Goal: Task Accomplishment & Management: Use online tool/utility

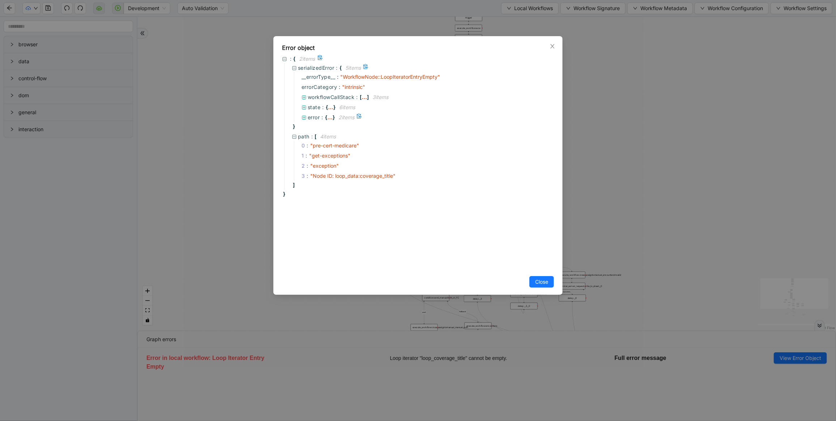
click at [308, 116] on span "error" at bounding box center [314, 117] width 12 height 6
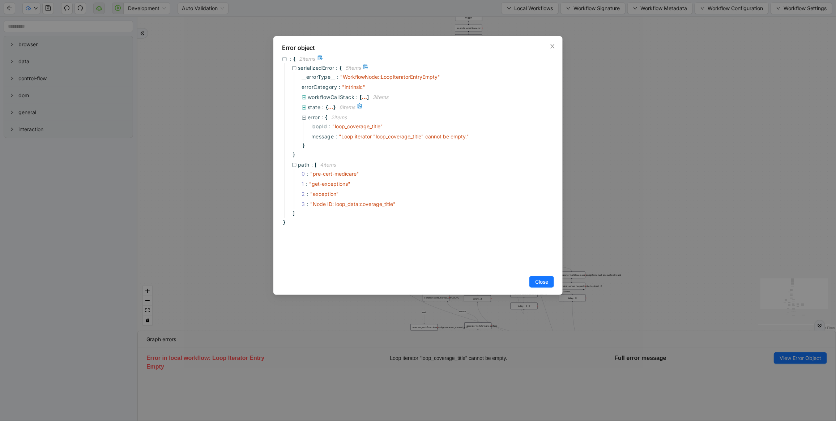
click at [318, 106] on span "state" at bounding box center [314, 107] width 13 height 6
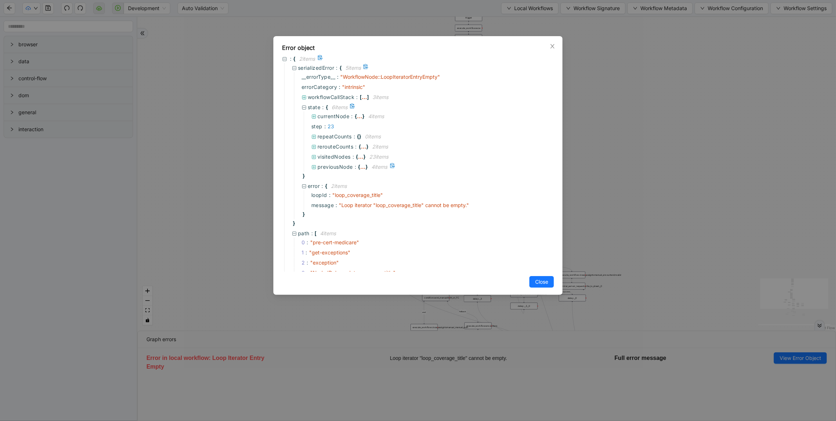
click at [327, 167] on span "previousNode" at bounding box center [334, 167] width 35 height 6
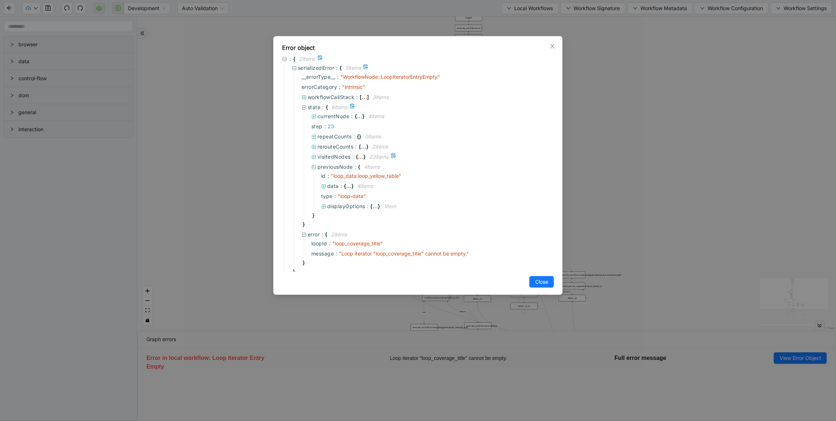
click at [327, 159] on span "visitedNodes" at bounding box center [333, 157] width 33 height 6
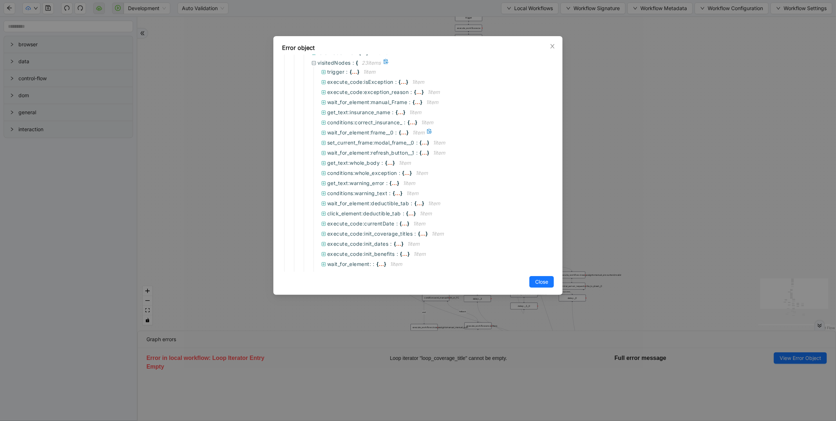
scroll to position [163, 0]
click at [351, 223] on span "loop_data:loop_yellow_table" at bounding box center [362, 226] width 71 height 6
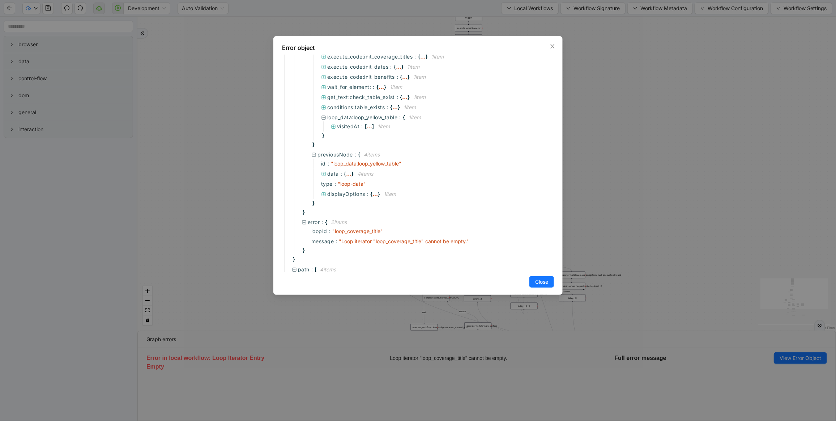
click at [709, 155] on div "Error object : { 2 item s serializedError : { 5 item s __errorType__ : " Workfl…" at bounding box center [418, 210] width 836 height 421
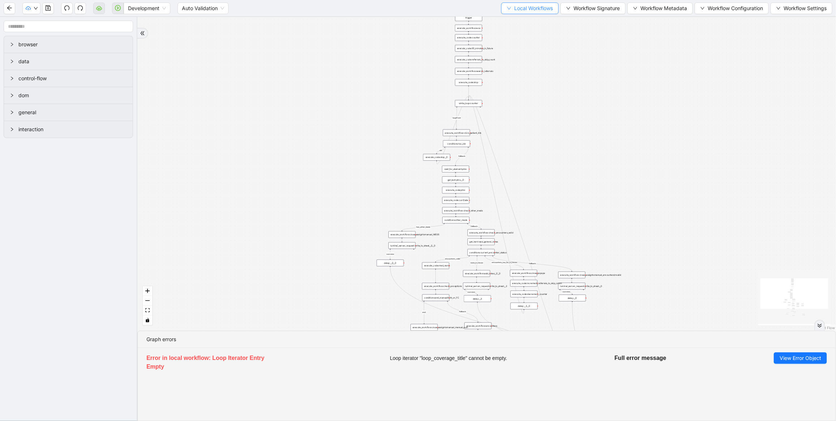
click at [532, 10] on span "Local Workflows" at bounding box center [533, 8] width 39 height 8
click at [521, 24] on span "Select" at bounding box center [526, 22] width 47 height 8
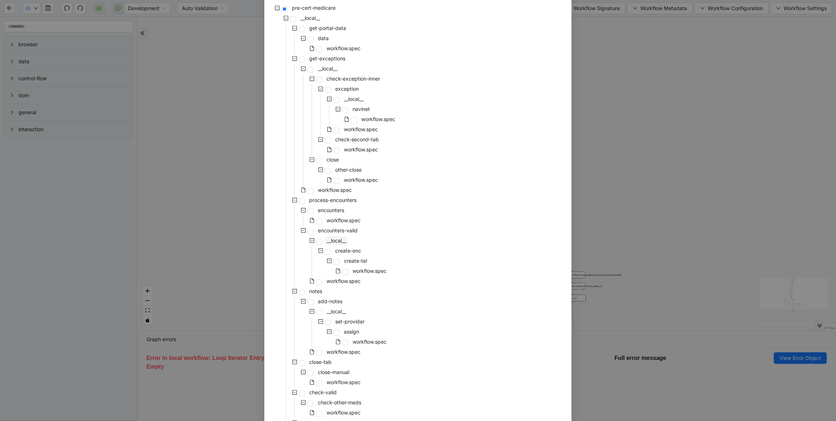
scroll to position [69, 0]
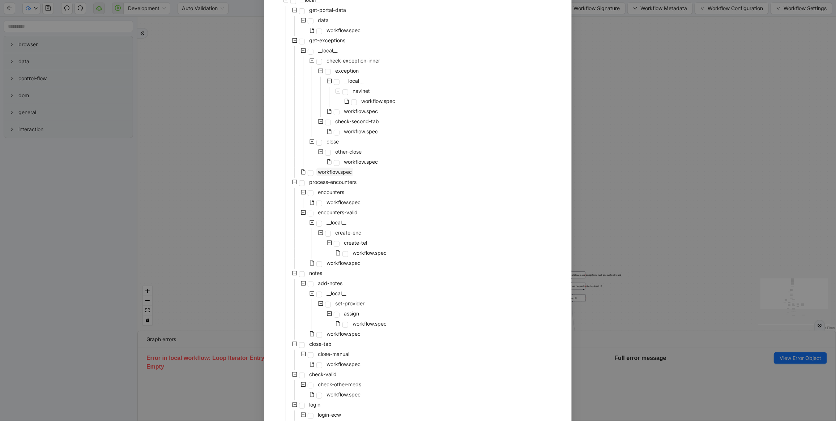
click at [328, 169] on span "workflow.spec" at bounding box center [335, 172] width 34 height 6
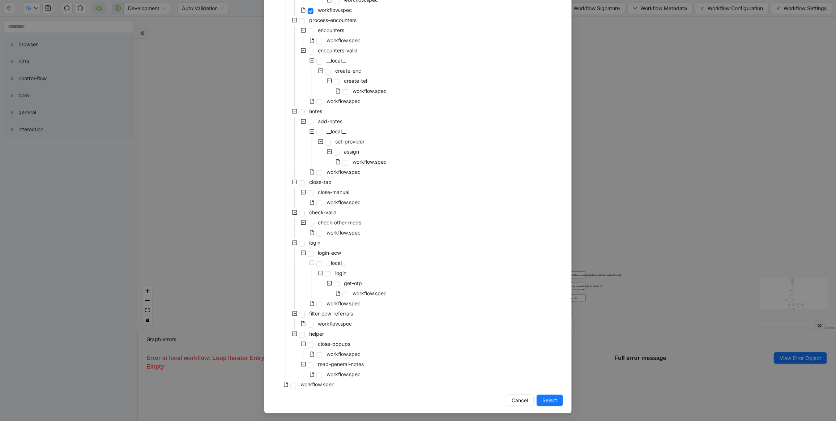
scroll to position [232, 0]
click at [549, 401] on span "Select" at bounding box center [549, 400] width 15 height 8
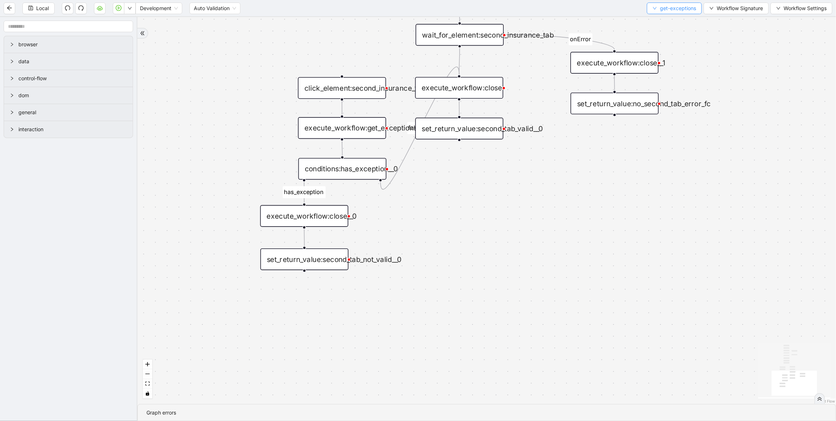
click at [662, 10] on span "get-exceptions" at bounding box center [678, 8] width 36 height 8
click at [657, 22] on span "Select" at bounding box center [672, 22] width 43 height 8
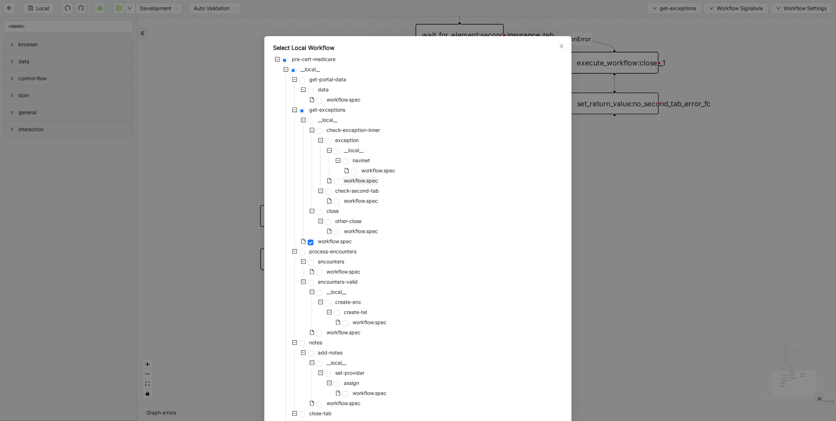
click at [347, 183] on span "workflow.spec" at bounding box center [361, 181] width 34 height 6
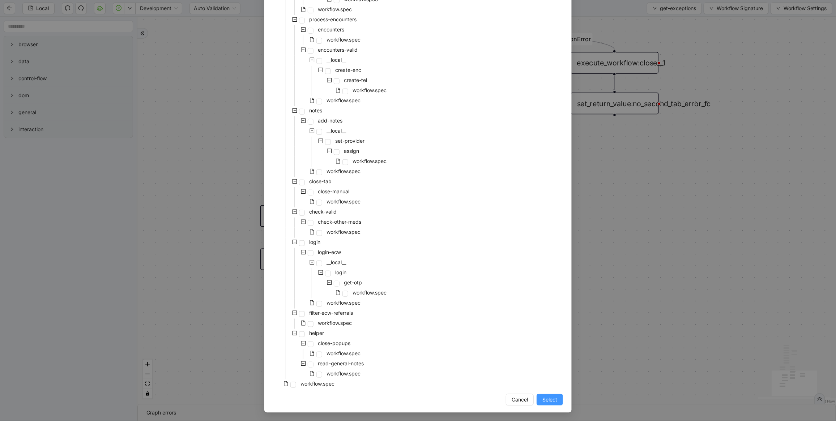
click at [543, 398] on span "Select" at bounding box center [549, 400] width 15 height 8
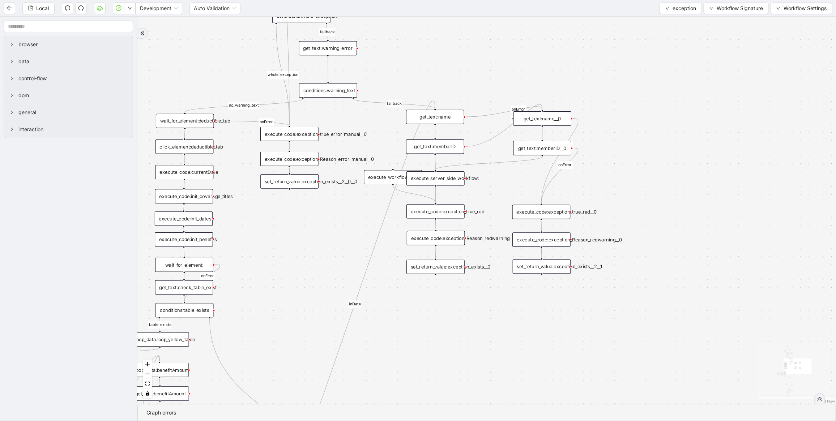
drag, startPoint x: 461, startPoint y: 334, endPoint x: 459, endPoint y: 339, distance: 5.8
click at [460, 339] on div "no_warning_text fallback fallback table_exists benefitValid fallback fallback c…" at bounding box center [486, 210] width 699 height 387
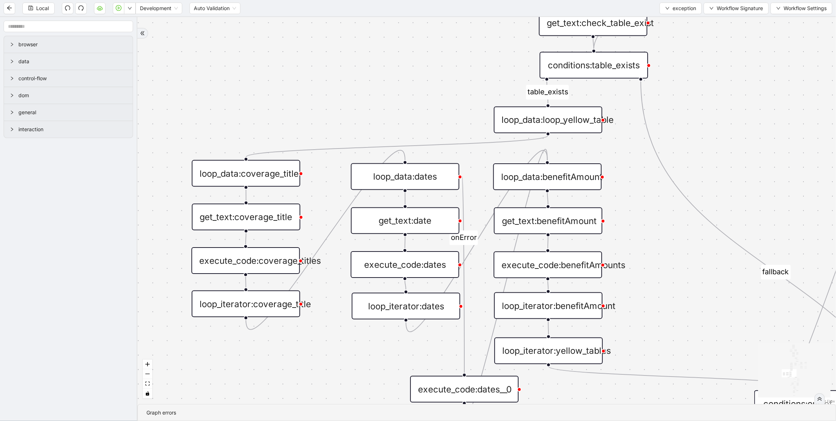
click at [240, 308] on div "loop_iterator:coverage_title" at bounding box center [246, 304] width 108 height 27
click at [241, 304] on div "loop_iterator:coverage_title" at bounding box center [246, 304] width 108 height 27
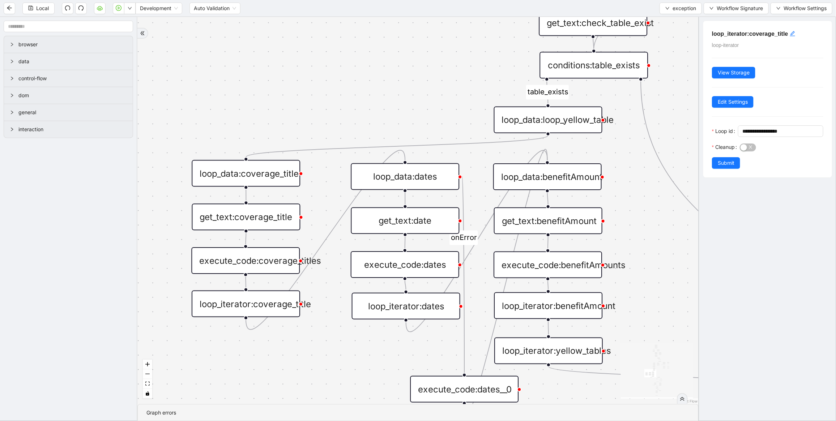
click at [241, 261] on div "execute_code:coverage_titles" at bounding box center [245, 260] width 108 height 27
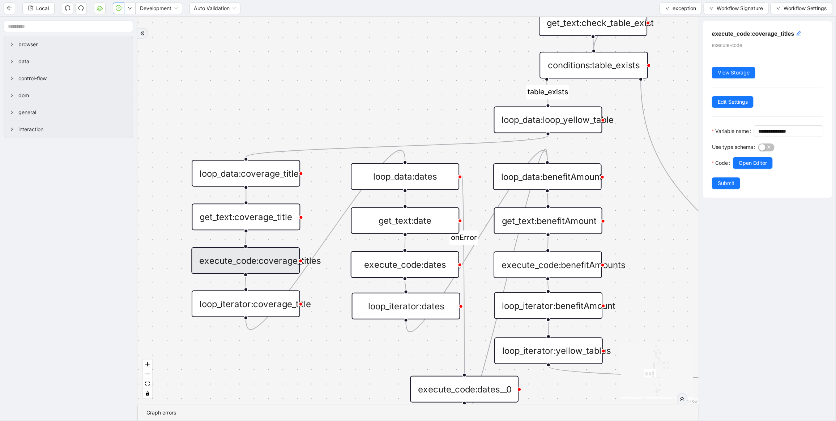
click at [119, 8] on icon "play-circle" at bounding box center [119, 8] width 6 height 6
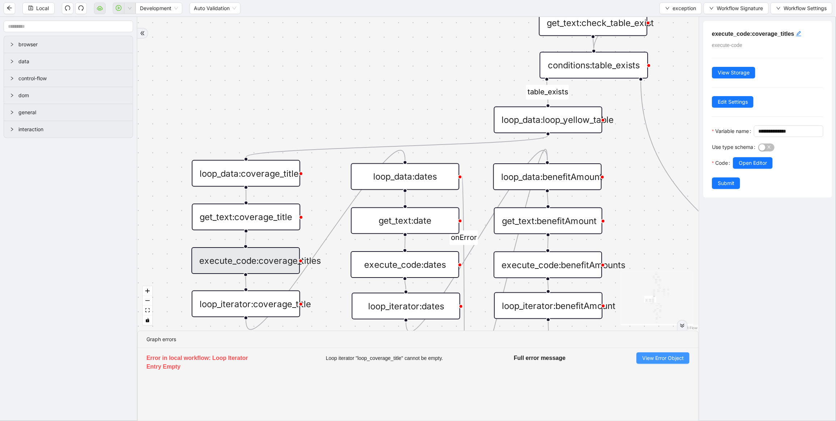
click at [660, 354] on span "View Error Object" at bounding box center [663, 358] width 42 height 8
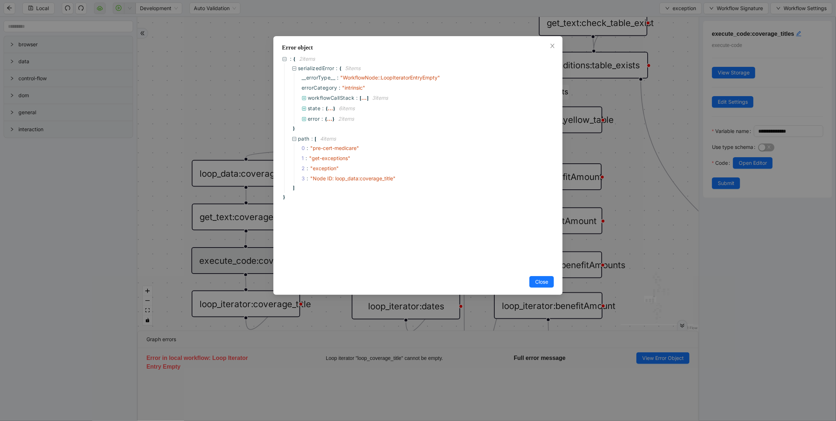
click at [241, 73] on div "Error object : { 2 item s serializedError : { 5 item s __errorType__ : " Workfl…" at bounding box center [418, 210] width 836 height 421
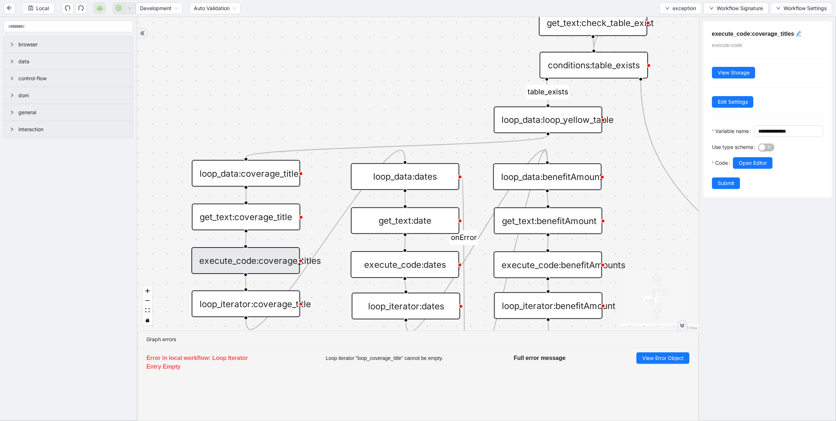
click at [265, 306] on div "loop_iterator:coverage_title" at bounding box center [246, 304] width 108 height 27
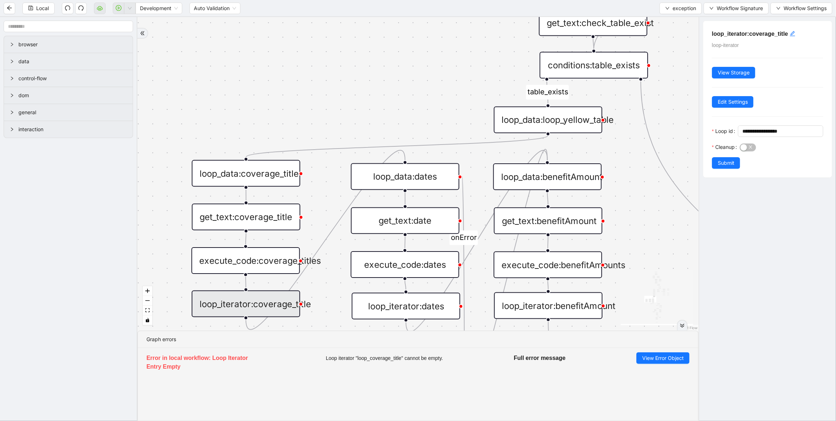
click at [465, 413] on div "Error in local workflow: Loop Iterator Entry Empty Loop iterator "loop_coverage…" at bounding box center [418, 384] width 560 height 73
click at [680, 357] on span "View Error Object" at bounding box center [663, 358] width 42 height 8
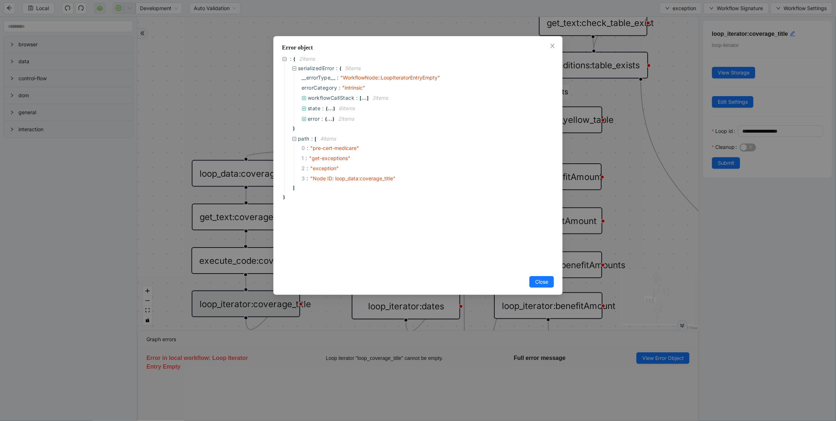
click at [245, 88] on div "Error object : { 2 item s serializedError : { 5 item s __errorType__ : " Workfl…" at bounding box center [418, 210] width 836 height 421
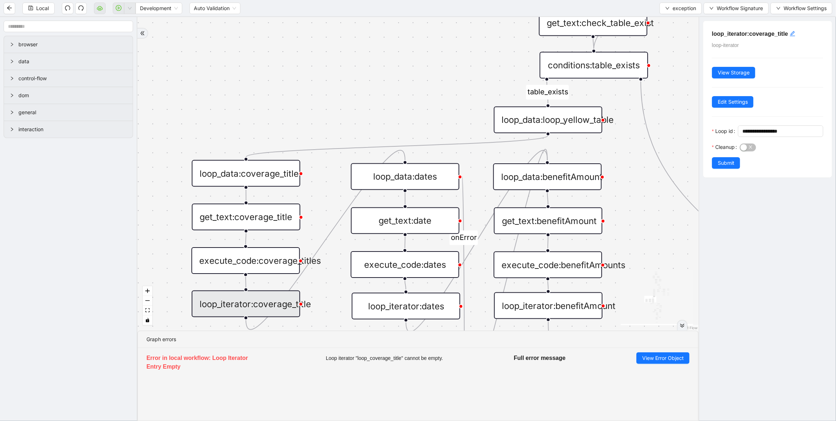
click at [422, 167] on div "loop_data:dates" at bounding box center [405, 176] width 108 height 27
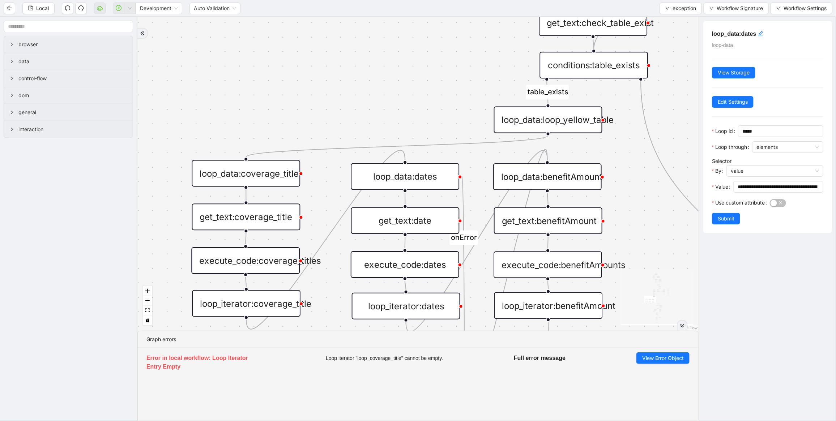
click at [285, 299] on div "loop_iterator:coverage_title" at bounding box center [246, 303] width 108 height 27
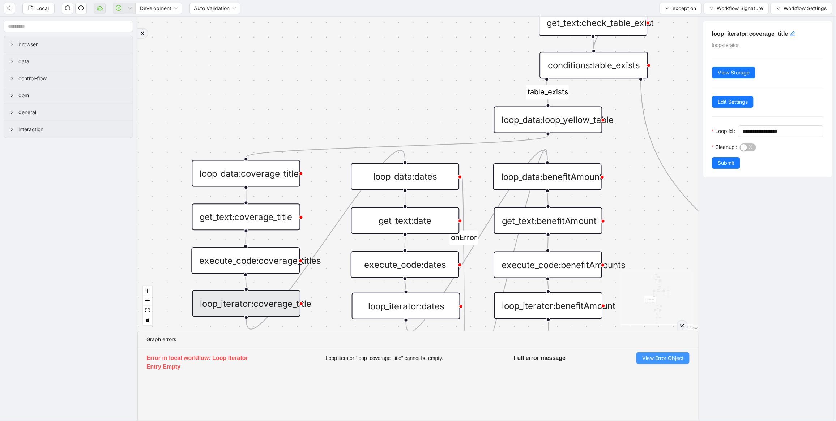
click at [682, 362] on span "View Error Object" at bounding box center [663, 358] width 42 height 8
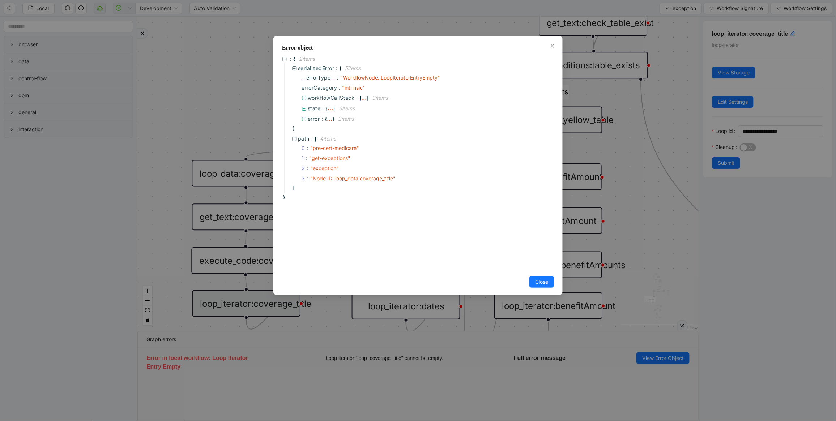
click at [472, 385] on div "Error object : { 2 item s serializedError : { 5 item s __errorType__ : " Workfl…" at bounding box center [418, 210] width 836 height 421
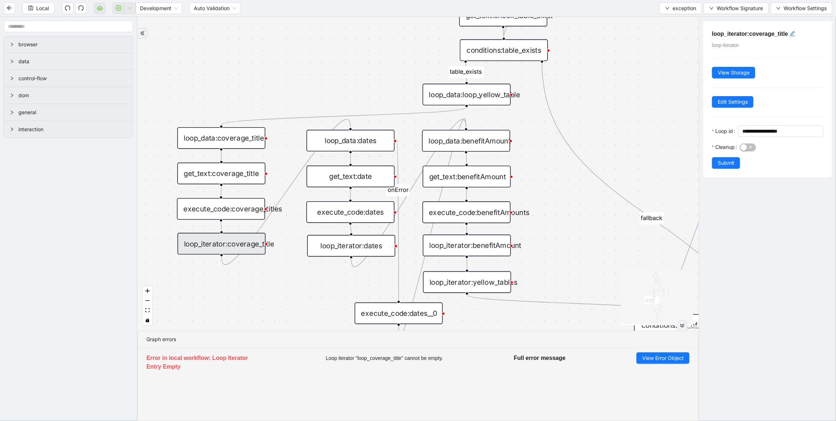
click at [239, 243] on div "loop_iterator:coverage_title" at bounding box center [222, 244] width 88 height 22
click at [255, 277] on div "no_warning_text fallback fallback table_exists benefitValid fallback fallback c…" at bounding box center [417, 174] width 561 height 314
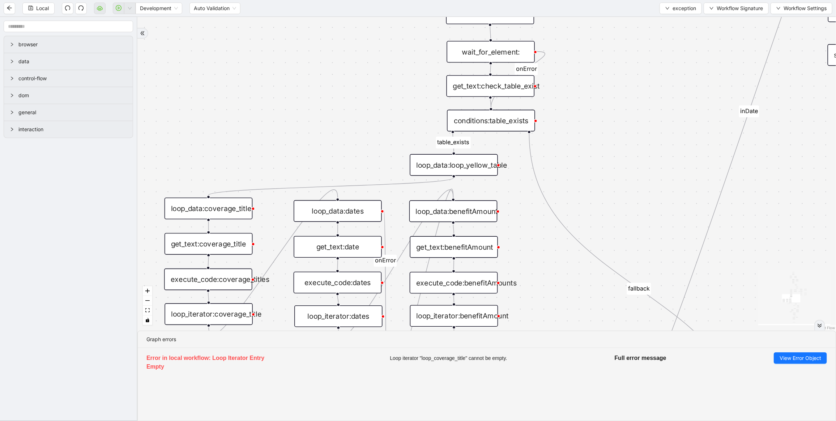
click at [234, 207] on div "loop_data:coverage_title" at bounding box center [209, 209] width 88 height 22
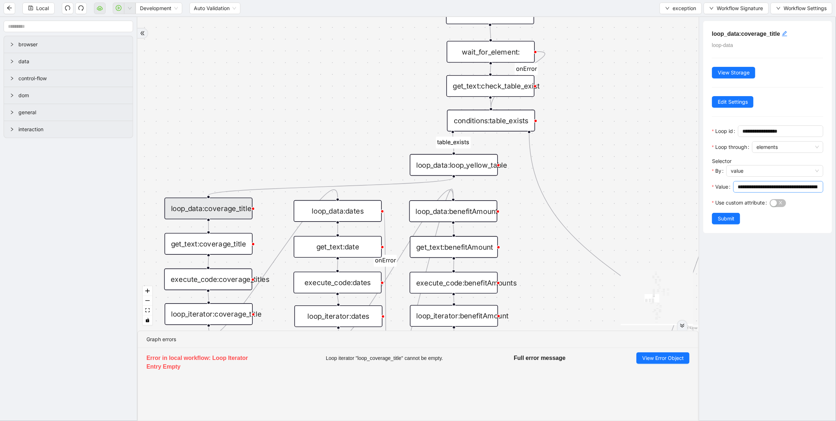
click at [755, 187] on input "**********" at bounding box center [778, 187] width 80 height 8
click at [660, 357] on span "View Error Object" at bounding box center [663, 358] width 42 height 8
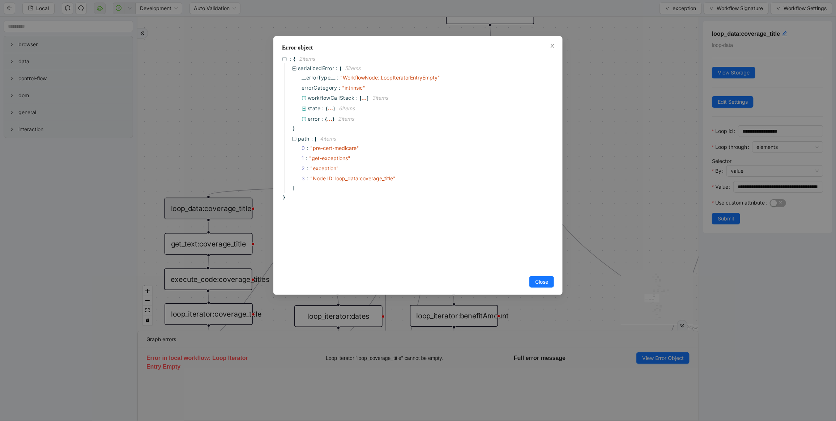
click at [624, 168] on div "Error object : { 2 item s serializedError : { 5 item s __errorType__ : " Workfl…" at bounding box center [418, 210] width 836 height 421
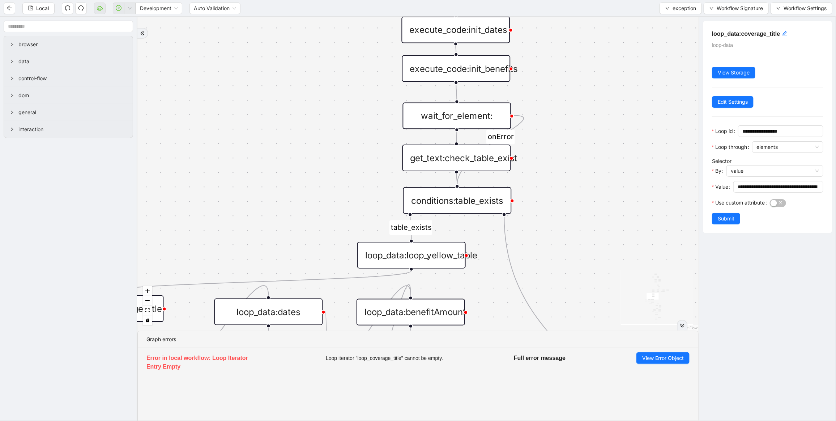
click at [451, 119] on div "wait_for_element:" at bounding box center [457, 115] width 108 height 27
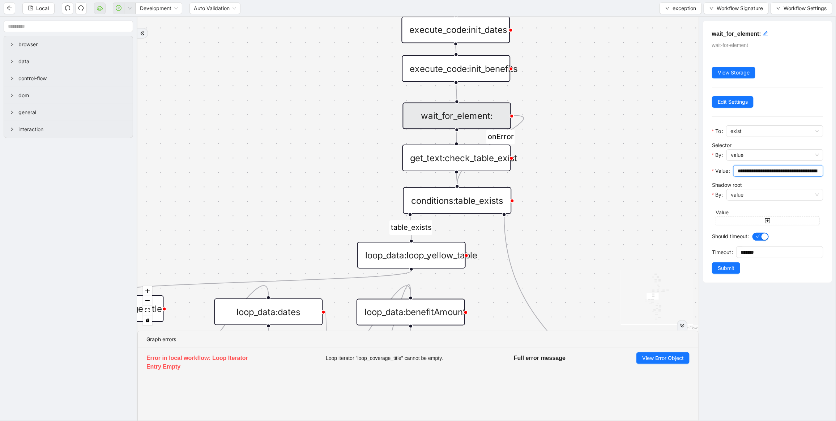
click at [777, 173] on input "**********" at bounding box center [778, 171] width 80 height 8
click at [465, 163] on div "get_text:check_table_exist" at bounding box center [456, 158] width 108 height 27
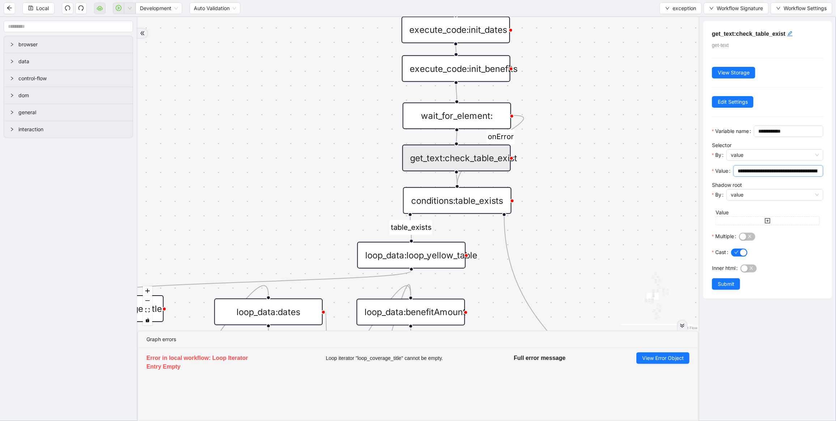
click at [786, 177] on span "**********" at bounding box center [778, 171] width 90 height 12
click at [784, 175] on input "**********" at bounding box center [775, 171] width 75 height 8
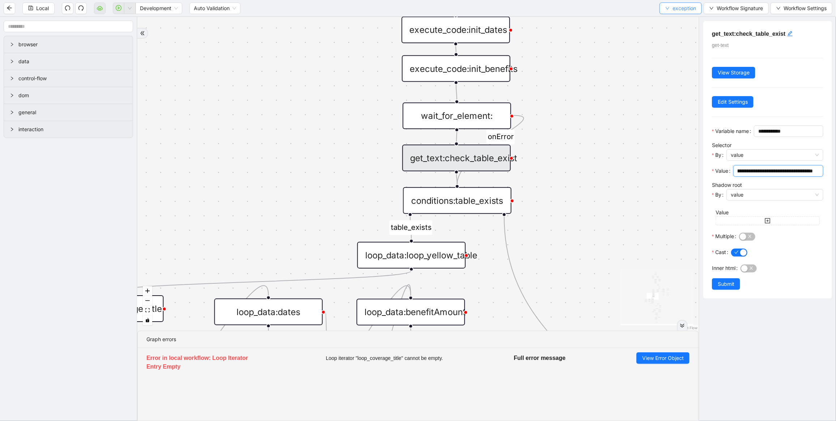
scroll to position [0, 0]
click at [624, 131] on div "no_warning_text fallback fallback table_exists benefitValid fallback fallback c…" at bounding box center [417, 174] width 561 height 314
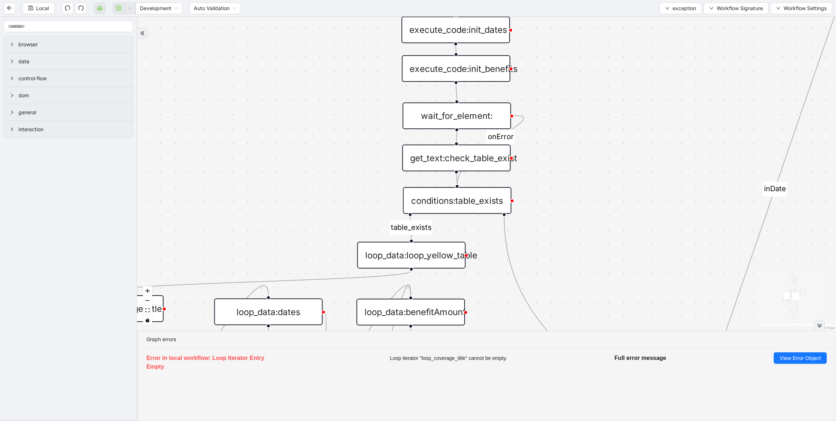
click at [457, 203] on div "conditions:table_exists" at bounding box center [457, 200] width 108 height 27
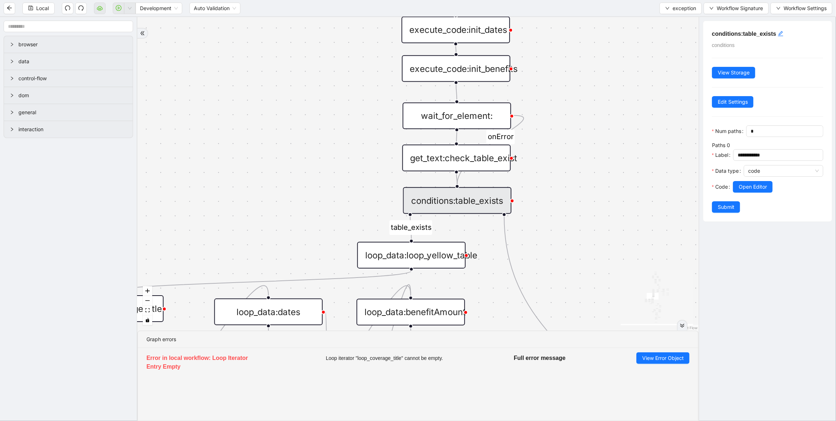
click at [457, 203] on div "conditions:table_exists" at bounding box center [457, 200] width 108 height 27
click at [760, 191] on span "Open Editor" at bounding box center [753, 187] width 28 height 8
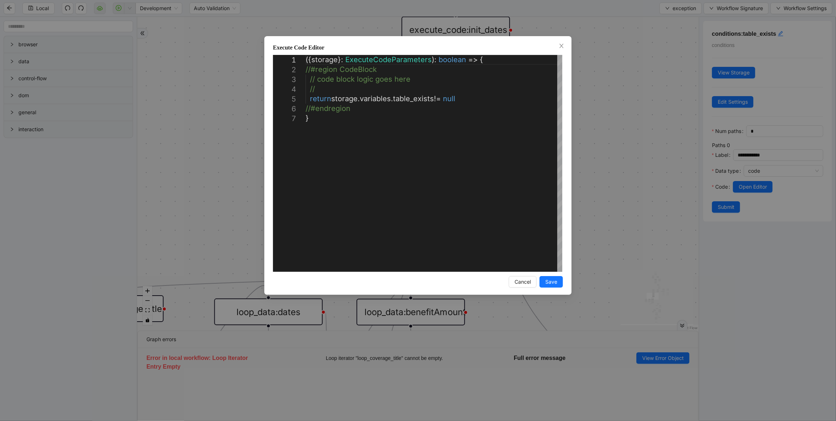
click at [616, 138] on div "**********" at bounding box center [418, 210] width 836 height 421
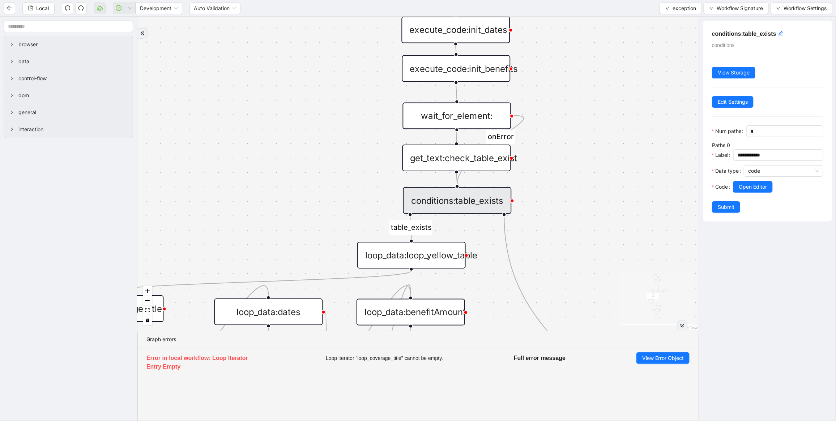
click at [463, 155] on div "get_text:check_table_exist" at bounding box center [456, 158] width 108 height 27
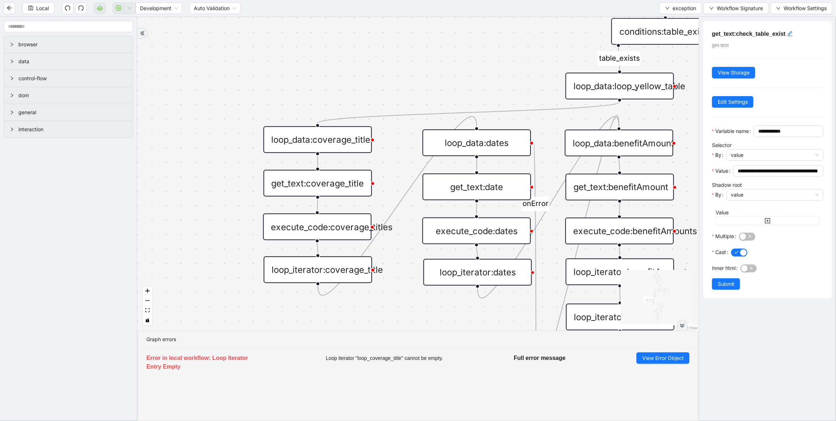
click at [353, 142] on div "loop_data:coverage_title" at bounding box center [317, 139] width 108 height 27
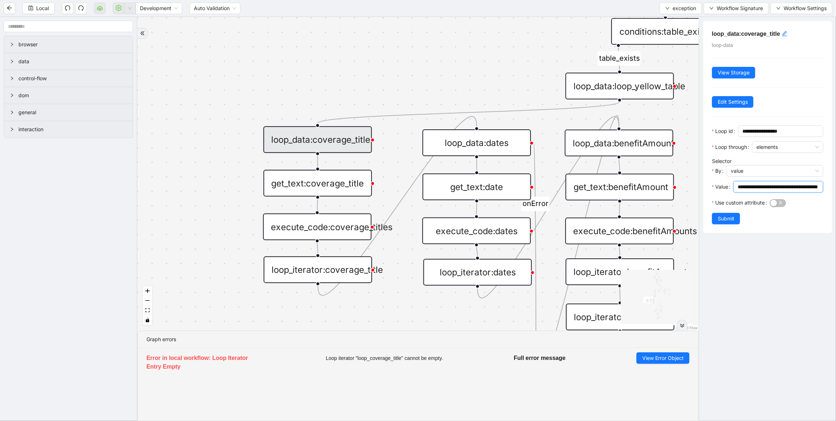
click at [801, 186] on input "**********" at bounding box center [778, 187] width 80 height 8
click at [320, 185] on div "get_text:coverage_title" at bounding box center [318, 183] width 108 height 27
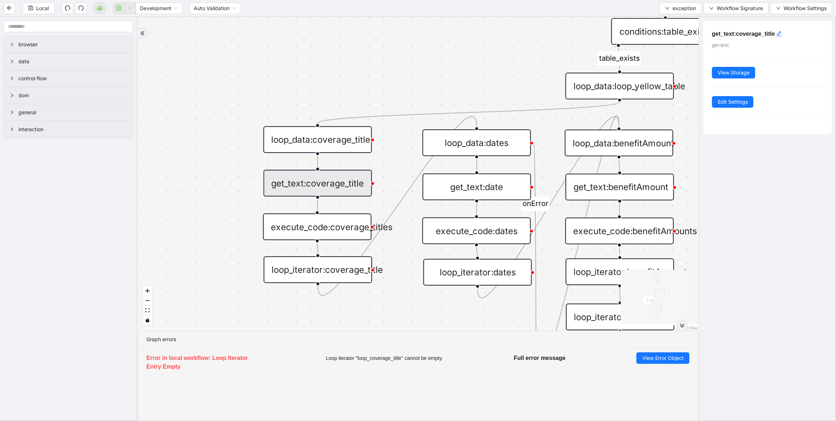
click at [320, 185] on div "get_text:coverage_title" at bounding box center [318, 183] width 108 height 27
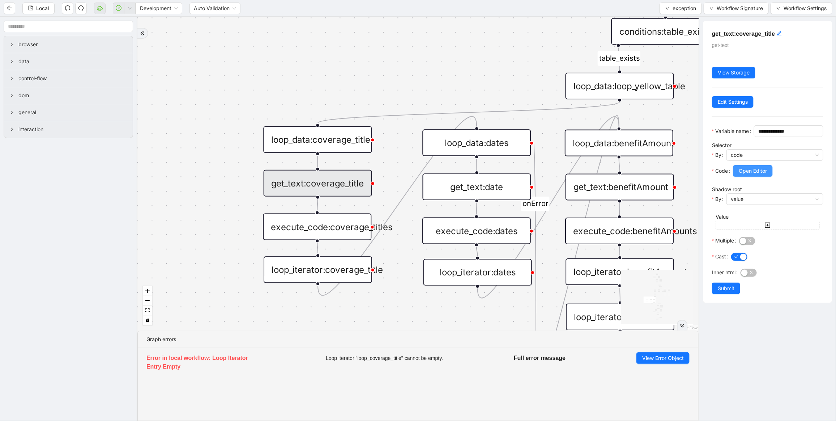
click at [742, 175] on span "Open Editor" at bounding box center [753, 171] width 28 height 8
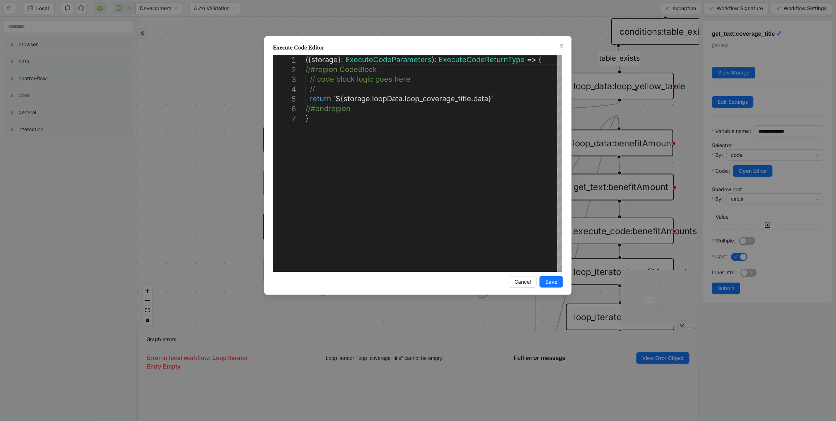
click at [478, 27] on div "**********" at bounding box center [418, 210] width 836 height 421
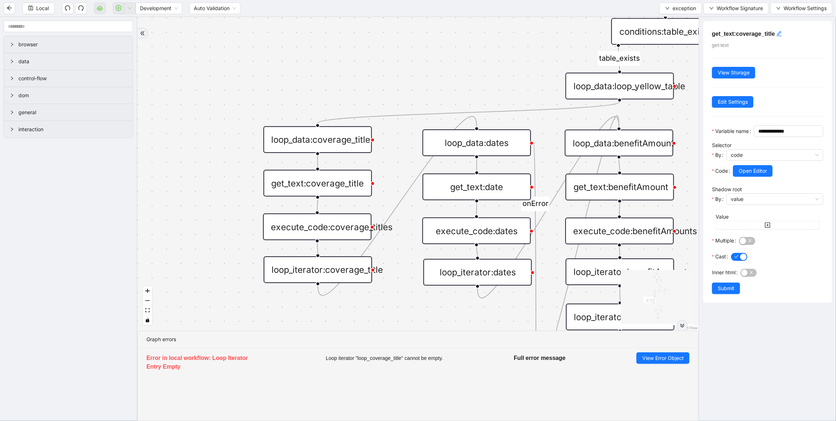
click at [315, 234] on div "execute_code:coverage_titles" at bounding box center [317, 227] width 108 height 27
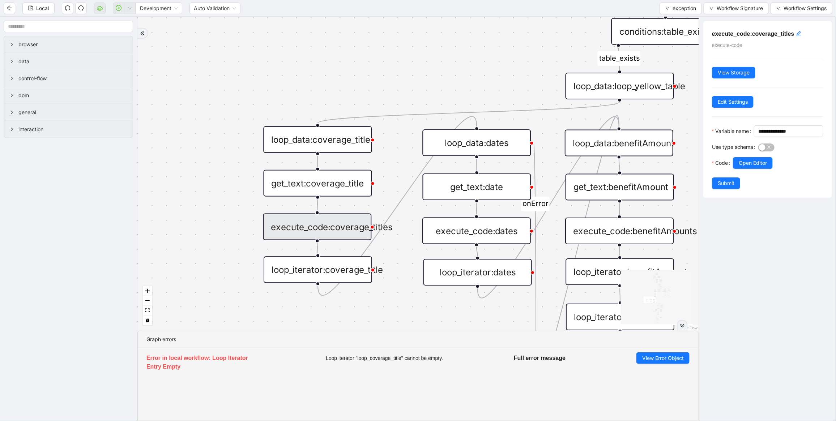
click at [315, 234] on div "execute_code:coverage_titles" at bounding box center [317, 227] width 108 height 27
click at [746, 167] on span "Open Editor" at bounding box center [753, 163] width 28 height 8
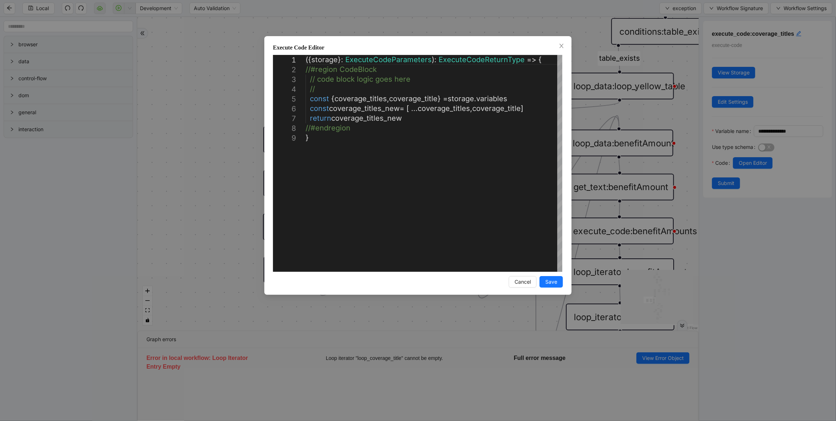
click at [223, 231] on div "**********" at bounding box center [418, 210] width 836 height 421
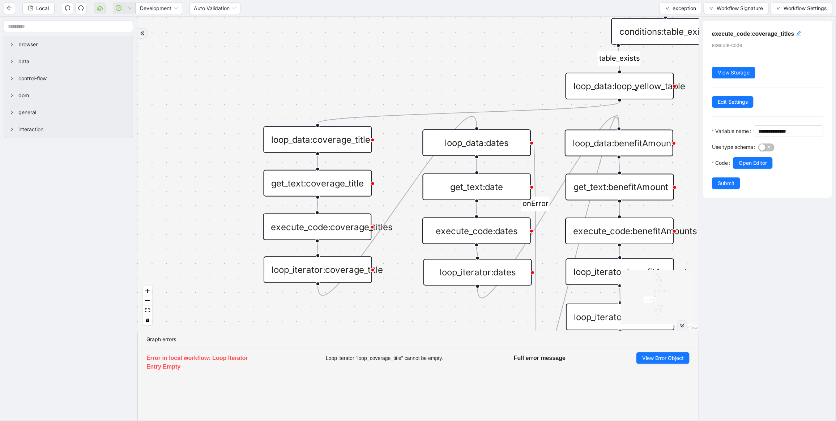
click at [316, 191] on div "get_text:coverage_title" at bounding box center [318, 183] width 108 height 27
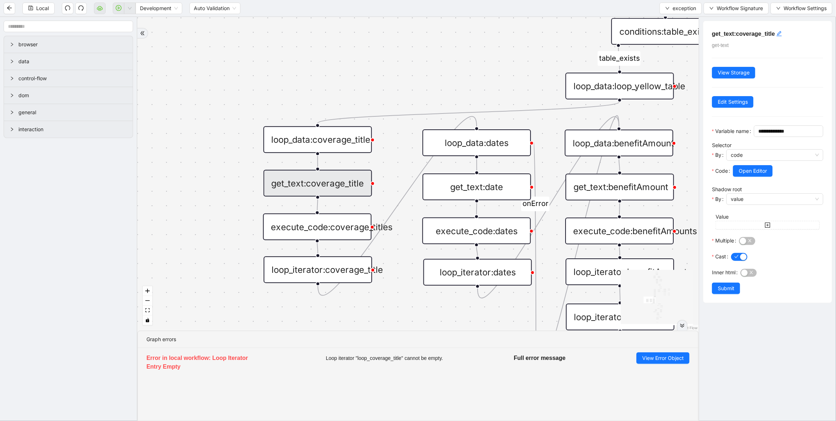
click at [316, 191] on div "get_text:coverage_title" at bounding box center [318, 183] width 108 height 27
click at [765, 175] on span "Open Editor" at bounding box center [753, 171] width 28 height 8
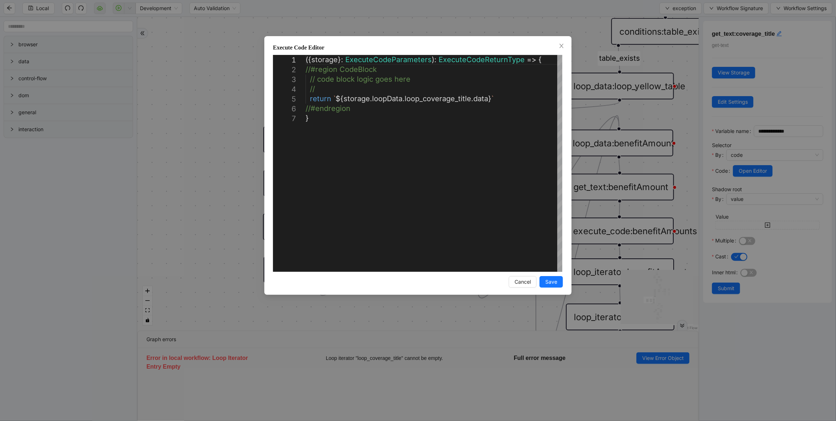
click at [257, 78] on div "**********" at bounding box center [418, 210] width 836 height 421
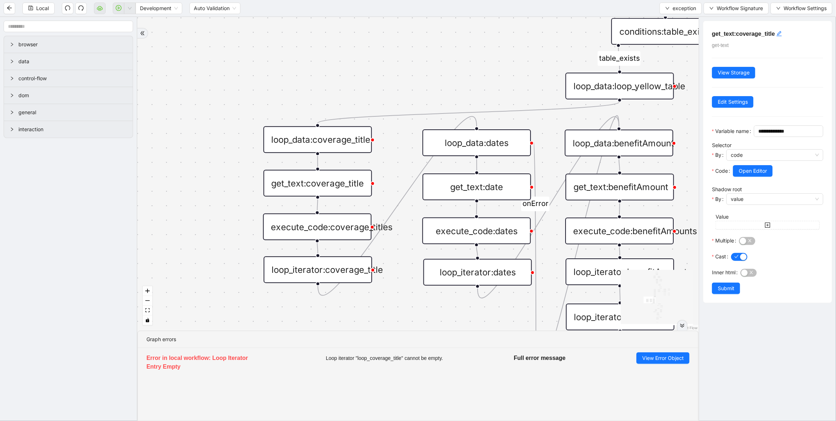
click at [624, 83] on div "loop_data:loop_yellow_table" at bounding box center [620, 86] width 108 height 27
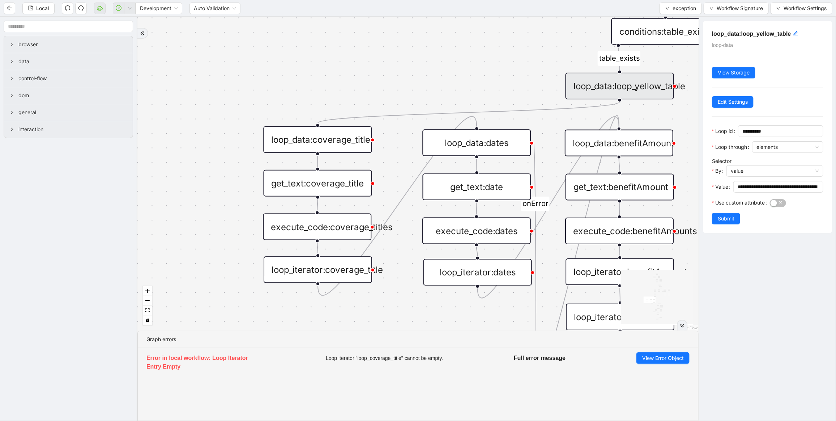
click at [624, 83] on div "loop_data:loop_yellow_table" at bounding box center [620, 86] width 108 height 27
click at [751, 189] on input "**********" at bounding box center [778, 187] width 80 height 8
click at [338, 144] on div "loop_data:coverage_title" at bounding box center [317, 139] width 108 height 27
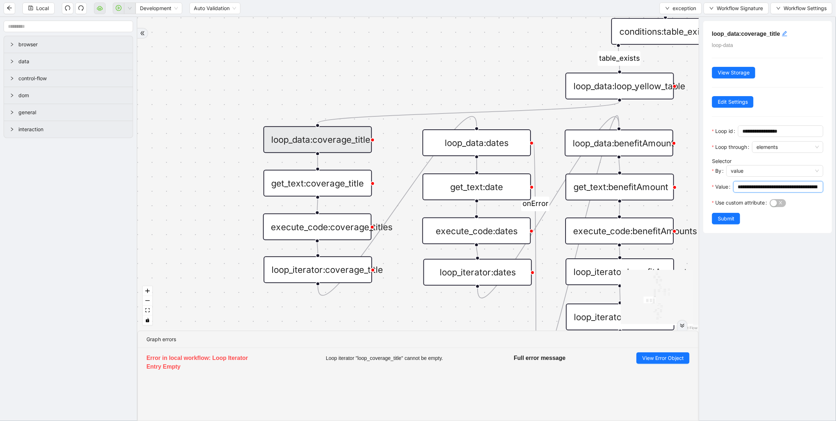
click at [752, 186] on input "**********" at bounding box center [778, 187] width 80 height 8
click at [413, 10] on div "Local Development Auto Validation exception Workflow Signature Workflow Settings" at bounding box center [418, 8] width 836 height 16
